Goal: Information Seeking & Learning: Learn about a topic

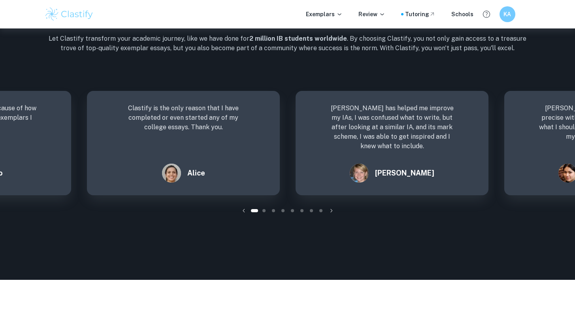
scroll to position [1143, 0]
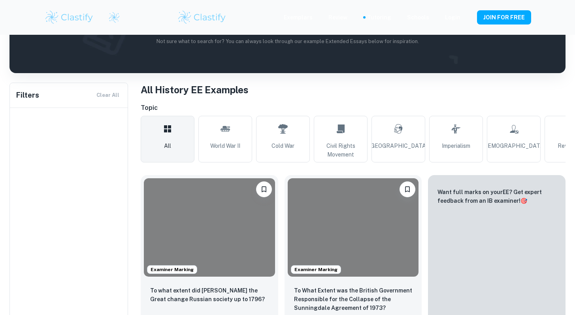
type input "History"
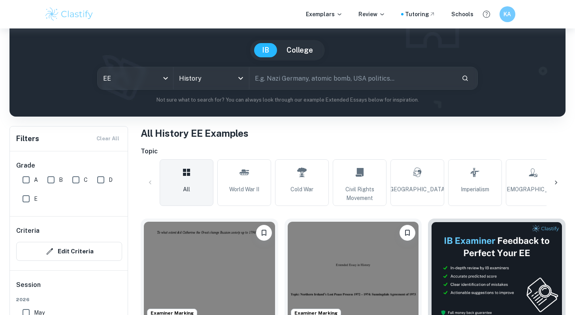
scroll to position [56, 0]
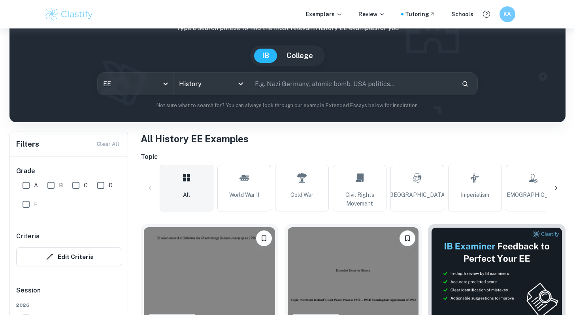
click at [271, 85] on input "text" at bounding box center [351, 84] width 205 height 22
type input "Nazi germany"
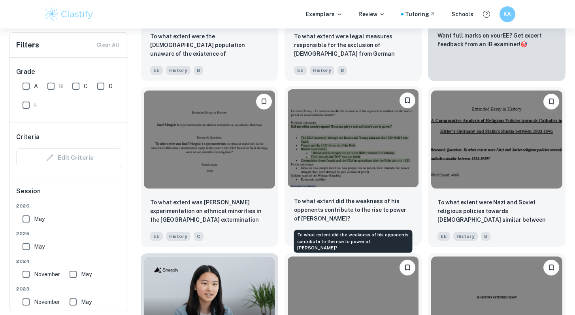
scroll to position [424, 0]
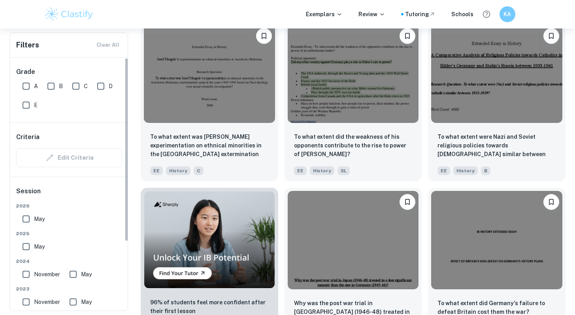
click at [26, 83] on input "A" at bounding box center [26, 86] width 16 height 16
checkbox input "true"
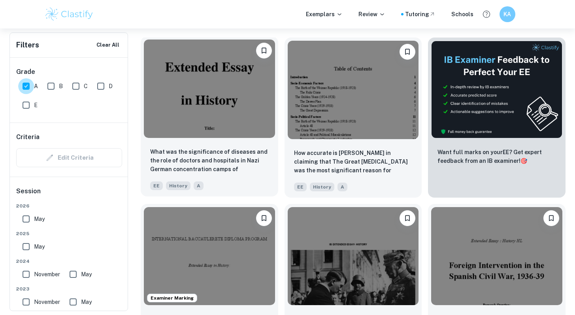
scroll to position [357, 0]
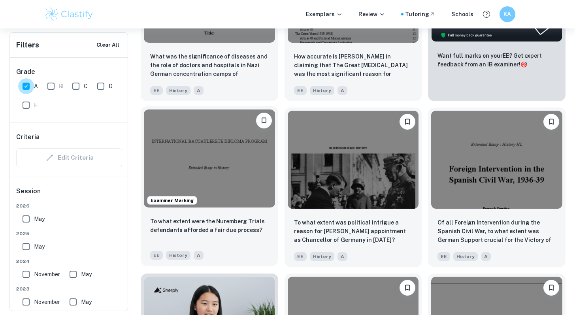
click at [245, 166] on img at bounding box center [209, 158] width 131 height 98
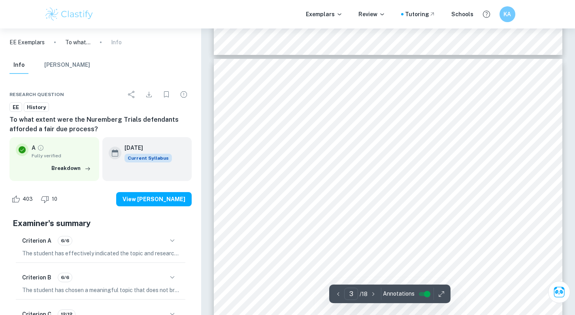
scroll to position [1038, 0]
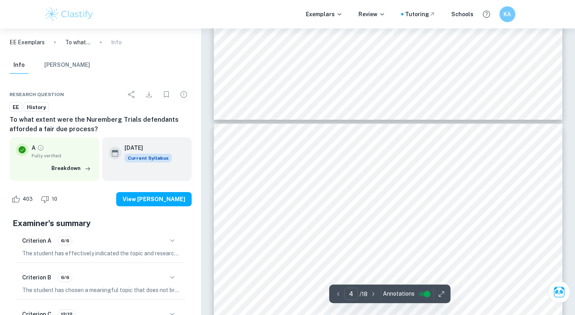
type input "5"
click at [341, 178] on div at bounding box center [378, 183] width 247 height 25
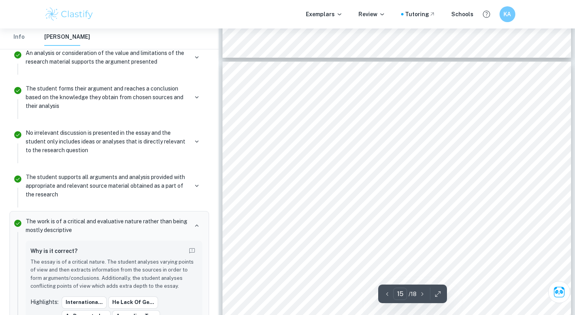
scroll to position [6974, 0]
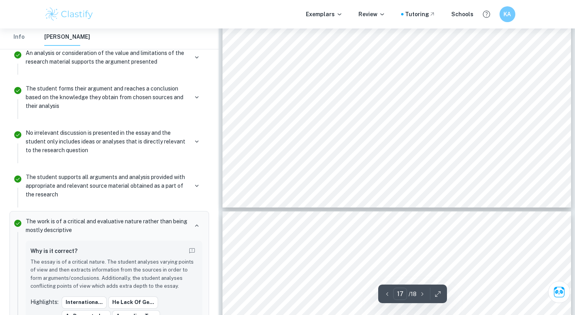
type input "18"
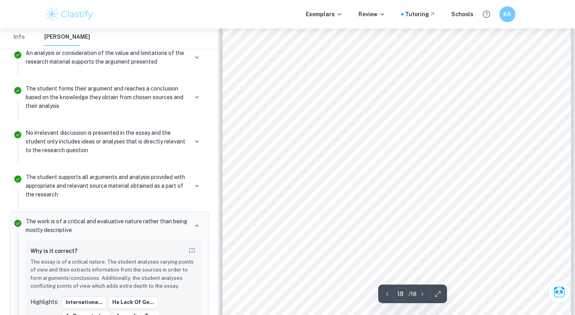
scroll to position [8660, 0]
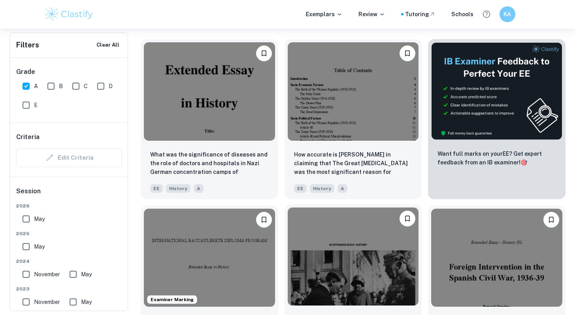
scroll to position [225, 0]
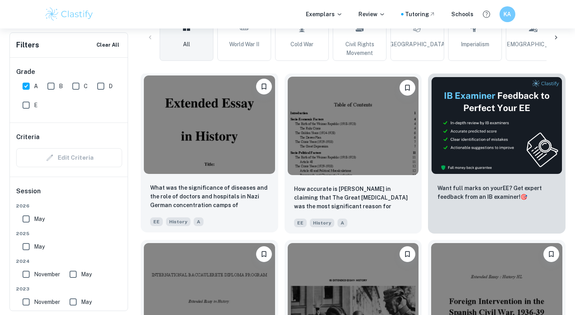
click at [208, 133] on img at bounding box center [209, 124] width 131 height 98
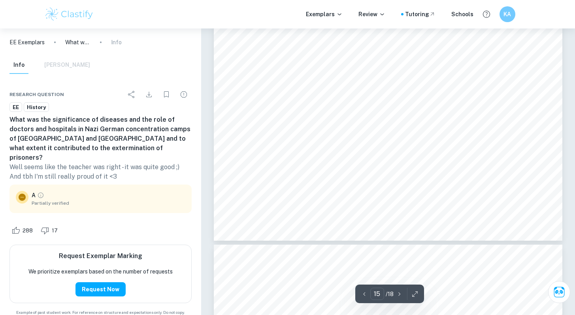
scroll to position [7263, 0]
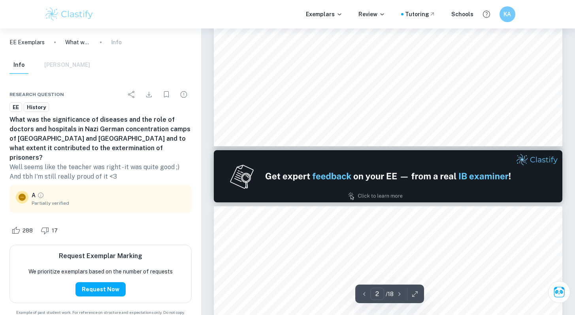
type input "1"
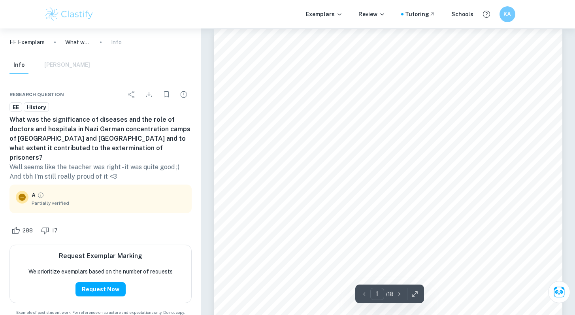
scroll to position [0, 0]
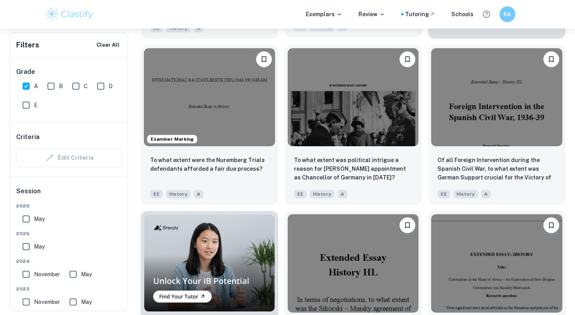
scroll to position [317, 0]
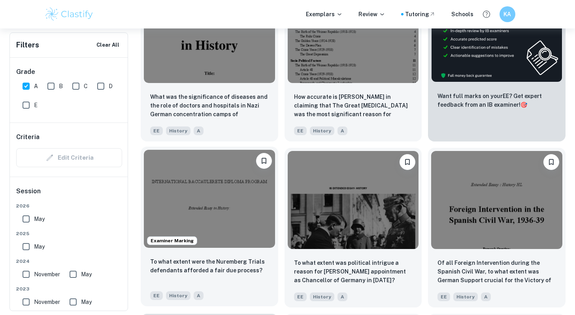
click at [232, 212] on img at bounding box center [209, 199] width 131 height 98
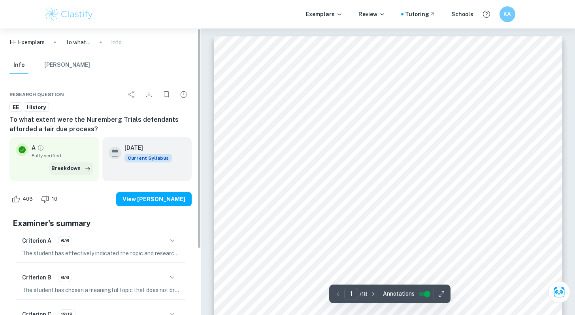
click at [72, 169] on button "Breakdown" at bounding box center [70, 168] width 43 height 12
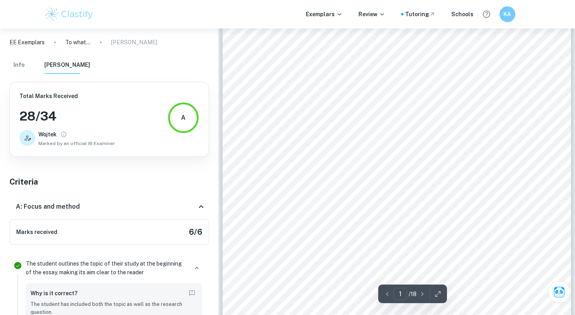
scroll to position [60, 0]
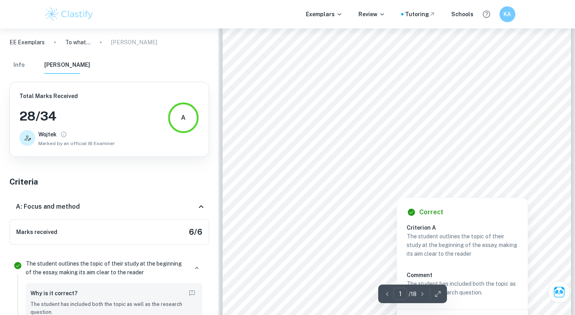
click at [361, 188] on div at bounding box center [396, 189] width 121 height 11
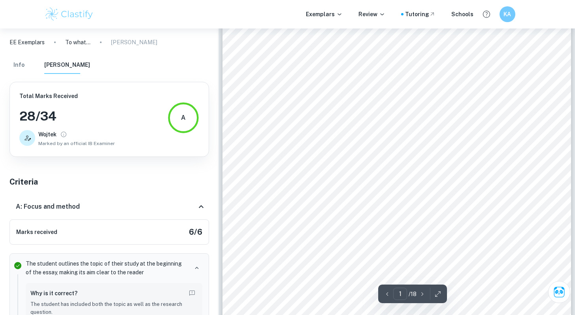
scroll to position [96, 0]
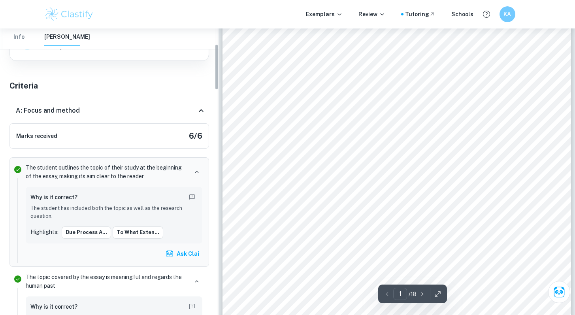
click at [361, 188] on span "Due Process at [GEOGRAPHIC_DATA]" at bounding box center [423, 190] width 175 height 11
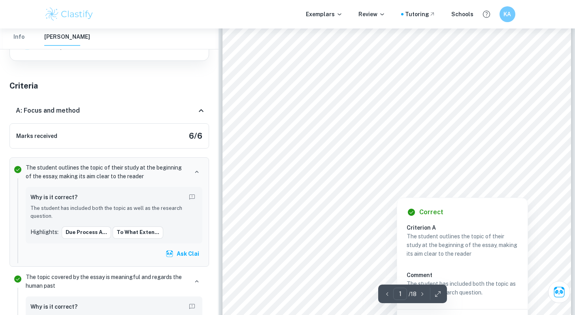
click at [370, 189] on div at bounding box center [396, 189] width 121 height 11
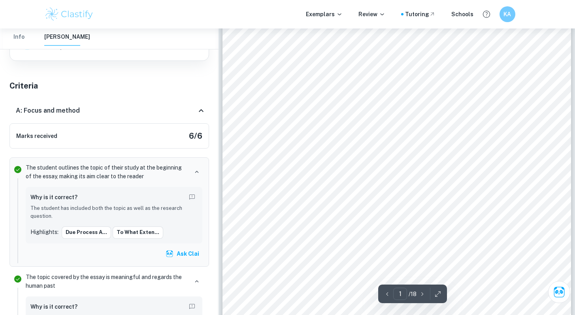
click at [370, 189] on span "Due Process at [GEOGRAPHIC_DATA]" at bounding box center [423, 190] width 175 height 11
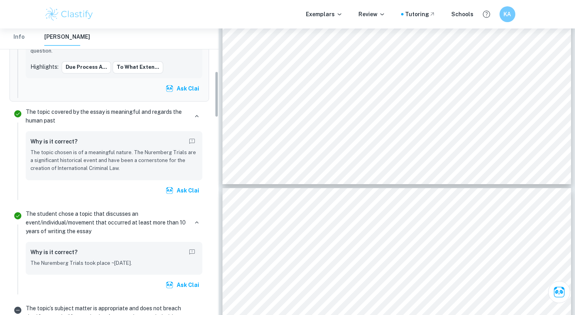
scroll to position [265, 0]
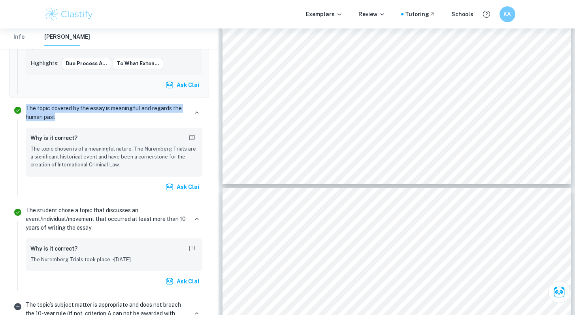
drag, startPoint x: 63, startPoint y: 120, endPoint x: 26, endPoint y: 111, distance: 37.7
click at [26, 111] on p "The topic covered by the essay is meaningful and regards the human past" at bounding box center [107, 112] width 162 height 17
click at [72, 118] on p "The topic covered by the essay is meaningful and regards the human past" at bounding box center [107, 112] width 162 height 17
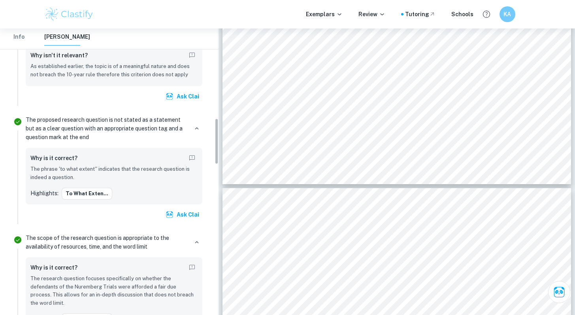
scroll to position [553, 0]
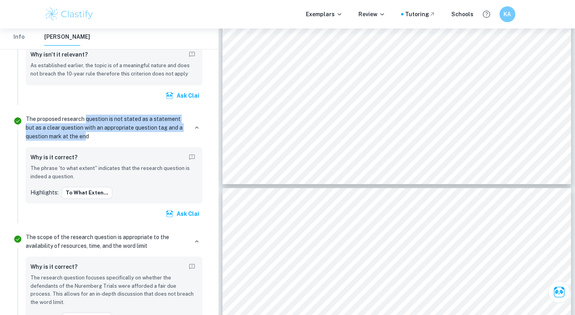
drag, startPoint x: 87, startPoint y: 137, endPoint x: 87, endPoint y: 122, distance: 15.4
click at [87, 122] on p "The proposed research question is not stated as a statement but as a clear ques…" at bounding box center [107, 128] width 162 height 26
drag, startPoint x: 87, startPoint y: 120, endPoint x: 87, endPoint y: 138, distance: 17.8
click at [87, 138] on p "The proposed research question is not stated as a statement but as a clear ques…" at bounding box center [107, 128] width 162 height 26
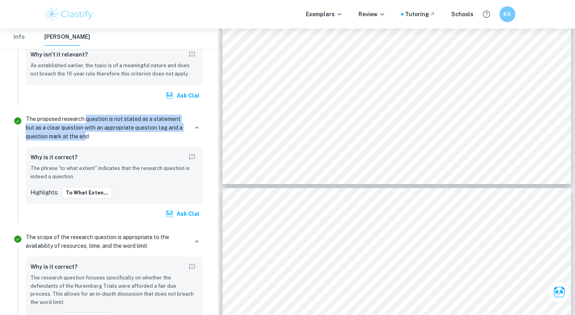
click at [87, 138] on p "The proposed research question is not stated as a statement but as a clear ques…" at bounding box center [107, 128] width 162 height 26
drag, startPoint x: 87, startPoint y: 138, endPoint x: 87, endPoint y: 118, distance: 19.7
click at [87, 118] on p "The proposed research question is not stated as a statement but as a clear ques…" at bounding box center [107, 128] width 162 height 26
click at [86, 119] on p "The proposed research question is not stated as a statement but as a clear ques…" at bounding box center [107, 128] width 162 height 26
drag, startPoint x: 86, startPoint y: 119, endPoint x: 86, endPoint y: 137, distance: 17.8
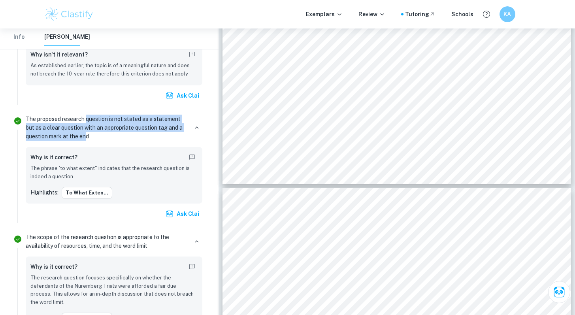
click at [86, 137] on p "The proposed research question is not stated as a statement but as a clear ques…" at bounding box center [107, 128] width 162 height 26
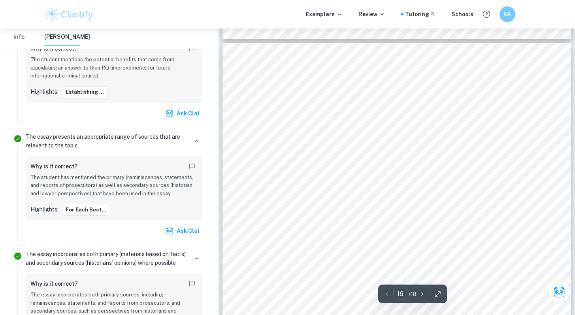
scroll to position [7726, 0]
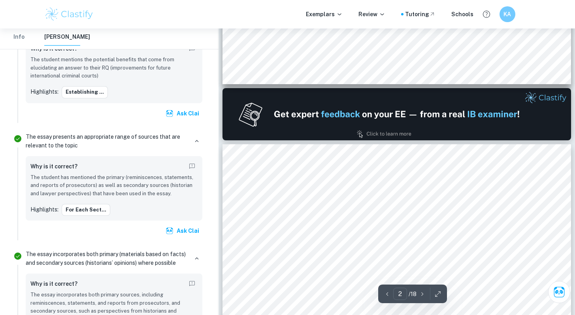
type input "1"
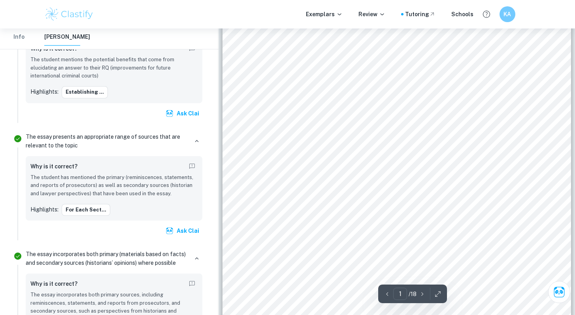
scroll to position [256, 0]
